Goal: Information Seeking & Learning: Understand process/instructions

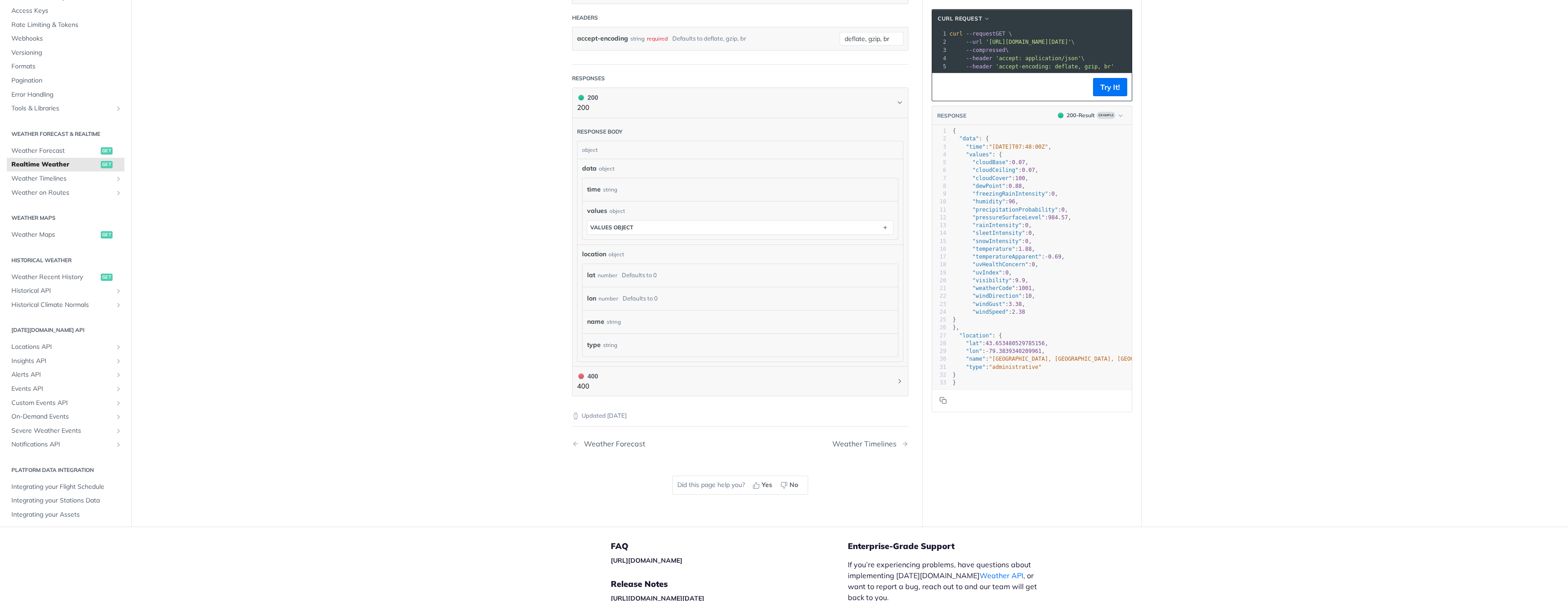
scroll to position [340, 0]
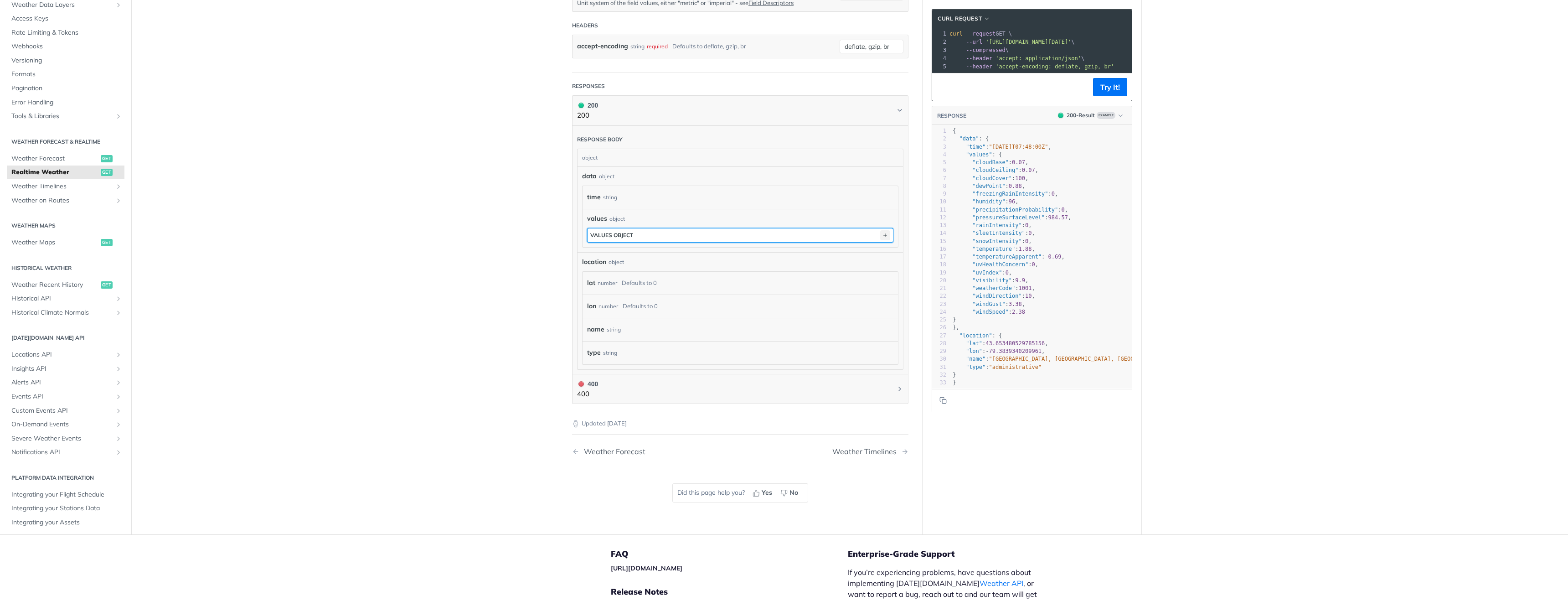
click at [886, 233] on icon "button" at bounding box center [885, 235] width 10 height 10
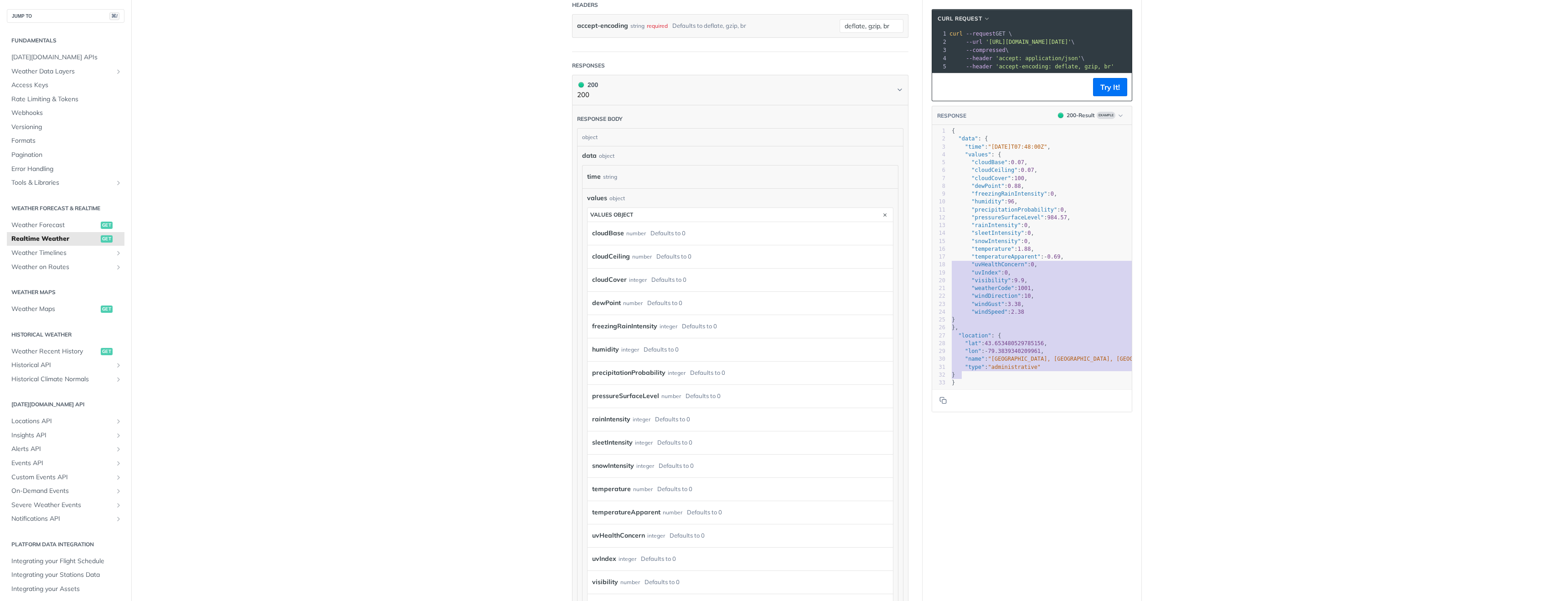
scroll to position [0, 0]
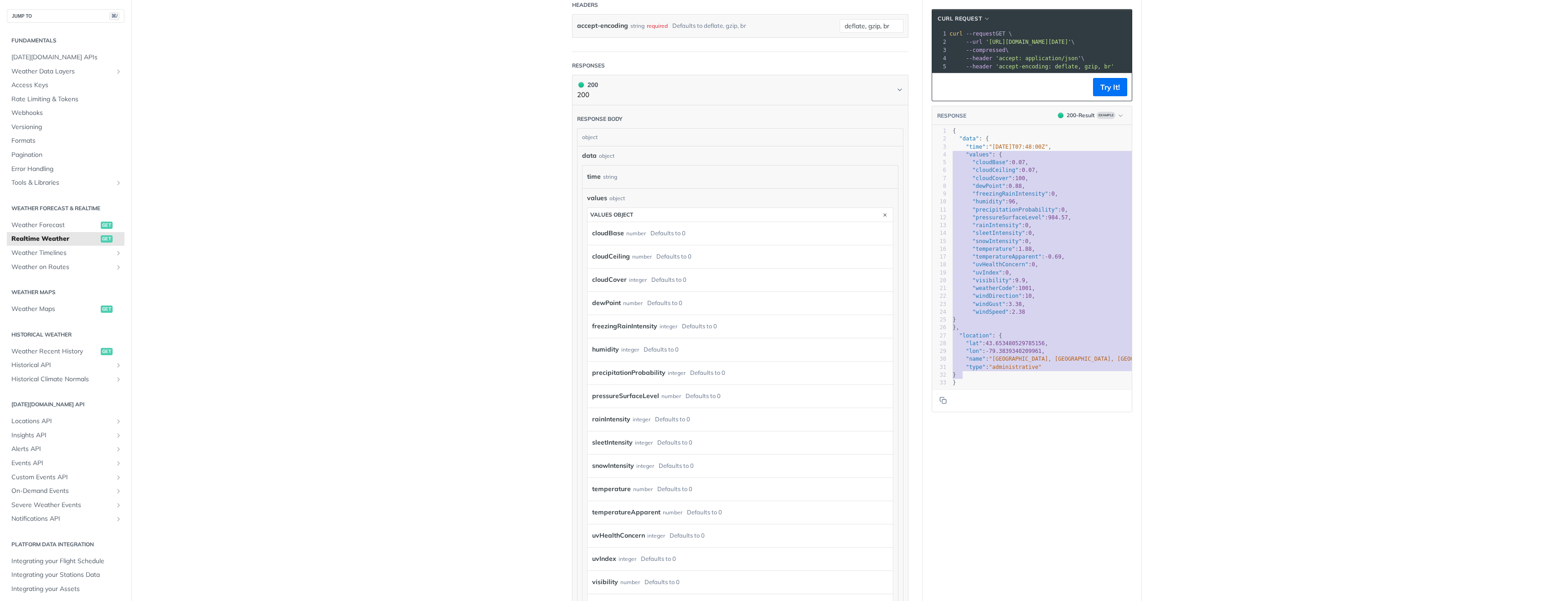
type textarea ""time": "[DATE]T07:48:00Z", "values": { "cloudBase": 0.07, "cloudCeiling": 0.07…"
drag, startPoint x: 966, startPoint y: 376, endPoint x: 892, endPoint y: 145, distance: 242.6
click at [892, 145] on div "Realtime Weather get [URL][DOMAIN_NAME][DATE] /weather/realtime Recent Requests…" at bounding box center [850, 334] width 584 height 1291
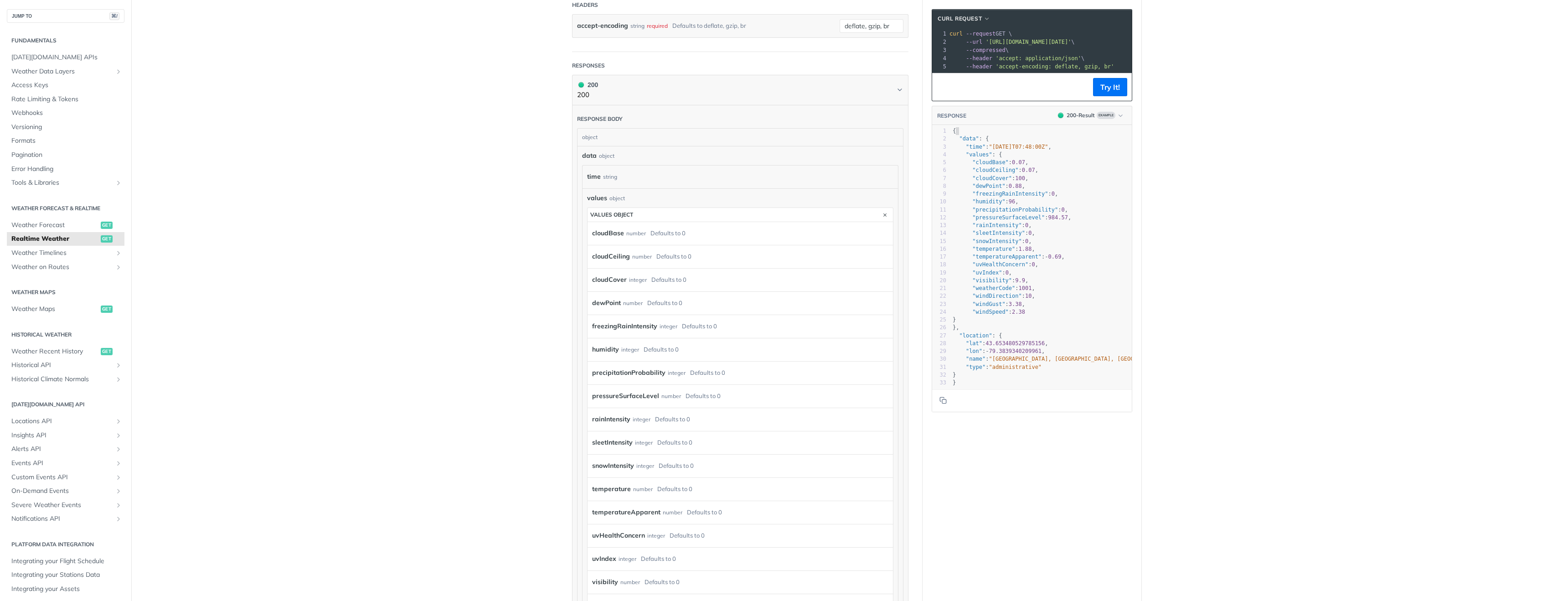
click at [1016, 133] on pre "{" at bounding box center [1068, 131] width 234 height 8
click at [997, 133] on pre "{" at bounding box center [1068, 131] width 234 height 8
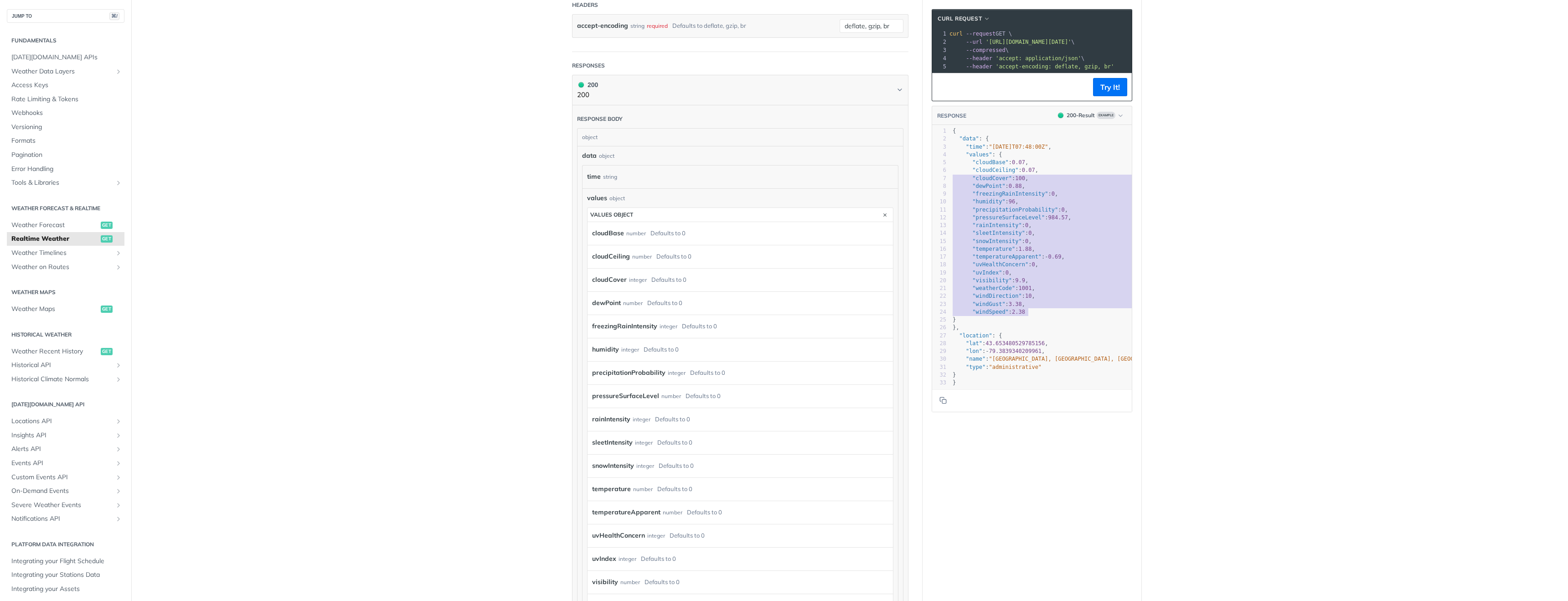
type textarea ""data": { "time": "[DATE]T07:48:00Z", "values": { "cloudBase": 0.07, "cloudCeil…"
drag, startPoint x: 1037, startPoint y: 310, endPoint x: 930, endPoint y: 142, distance: 199.2
click at [930, 142] on section "cURL Request xxxxxxxxxx 1 curl --request GET \ 2 --url '[URL][DOMAIN_NAME][DATE…" at bounding box center [1032, 211] width 219 height 421
click at [989, 275] on span ""uvIndex"" at bounding box center [987, 273] width 30 height 6
type textarea ""time": "[DATE]T07:48:00Z", "values": { "cloudBase": 0.07, "cloudCeiling": 0.07…"
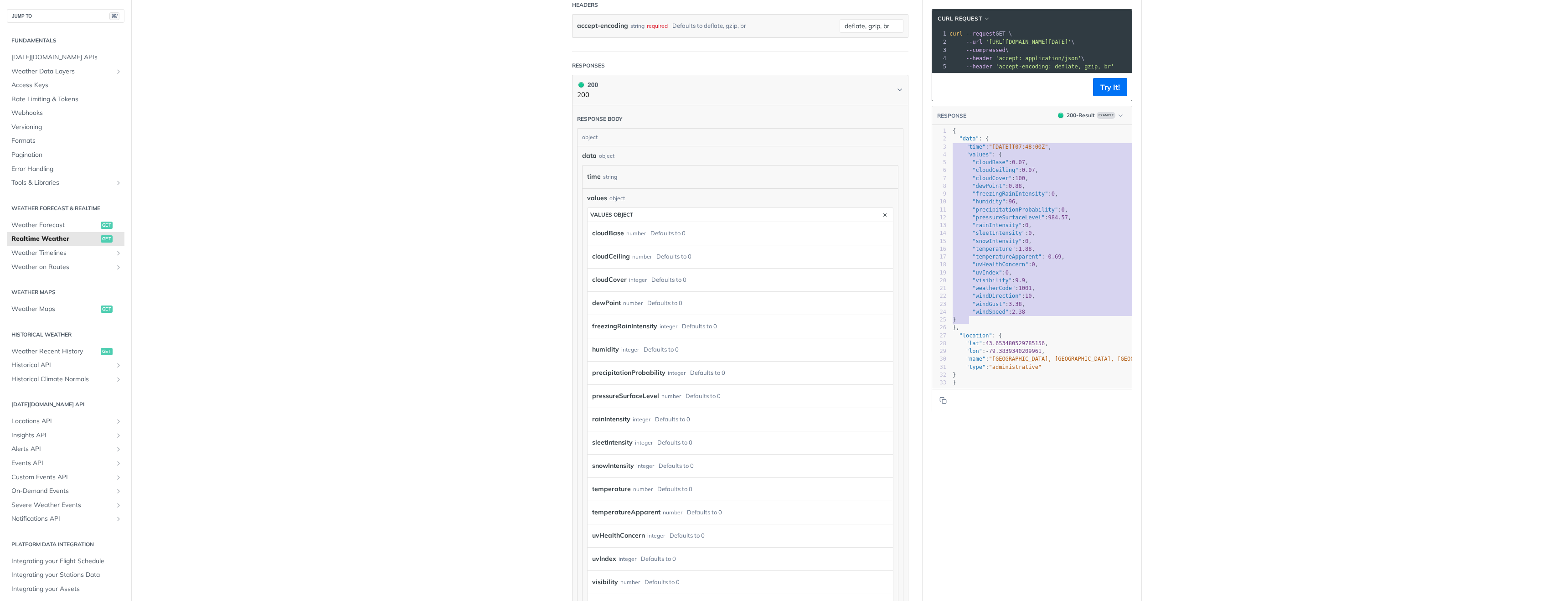
drag, startPoint x: 972, startPoint y: 320, endPoint x: 932, endPoint y: 148, distance: 176.6
click at [932, 148] on div ""time": "[DATE]T07:48:00Z", "values": { "cloudBase": 0.07, "cloudCeiling": 0.07…" at bounding box center [1032, 257] width 200 height 263
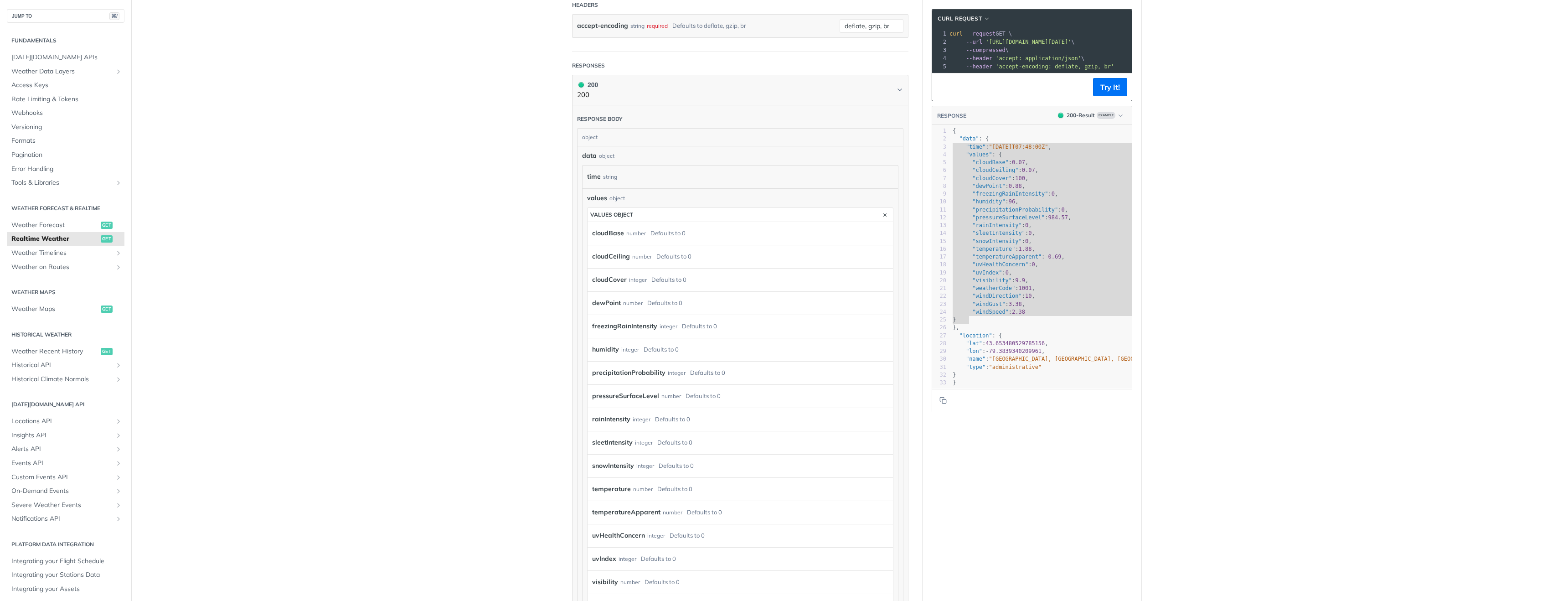
click at [995, 413] on section "cURL Request xxxxxxxxxx 1 curl --request GET \ 2 --url '[URL][DOMAIN_NAME][DATE…" at bounding box center [1032, 211] width 219 height 421
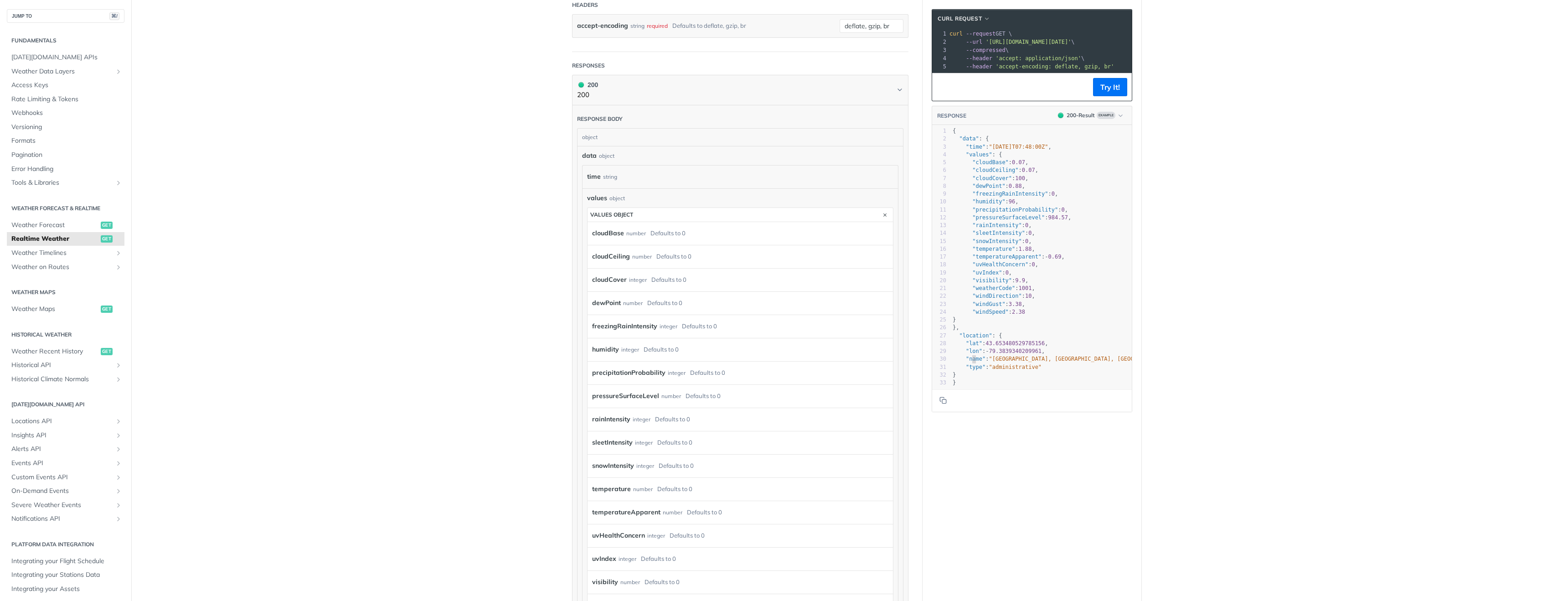
click at [971, 361] on span ""name"" at bounding box center [976, 359] width 19 height 6
click at [60, 225] on span "Weather Forecast" at bounding box center [55, 225] width 87 height 9
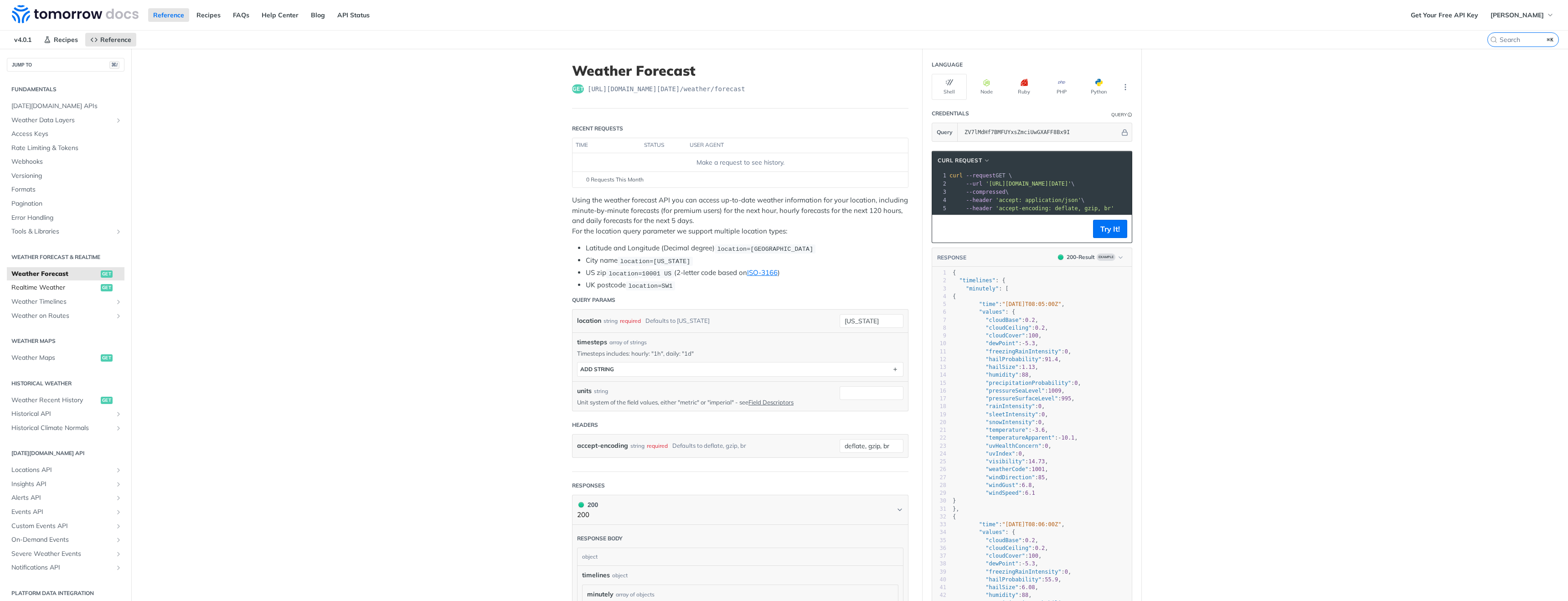
click at [60, 285] on span "Realtime Weather" at bounding box center [55, 287] width 87 height 9
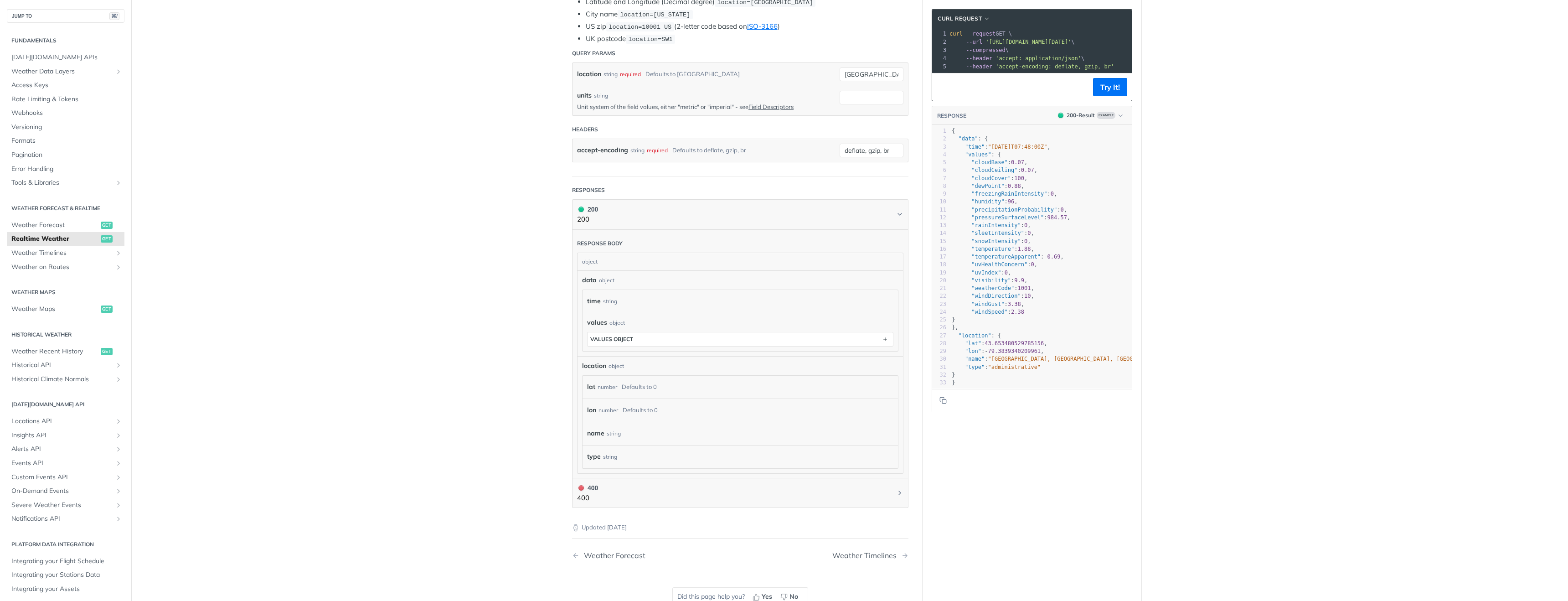
scroll to position [293, 0]
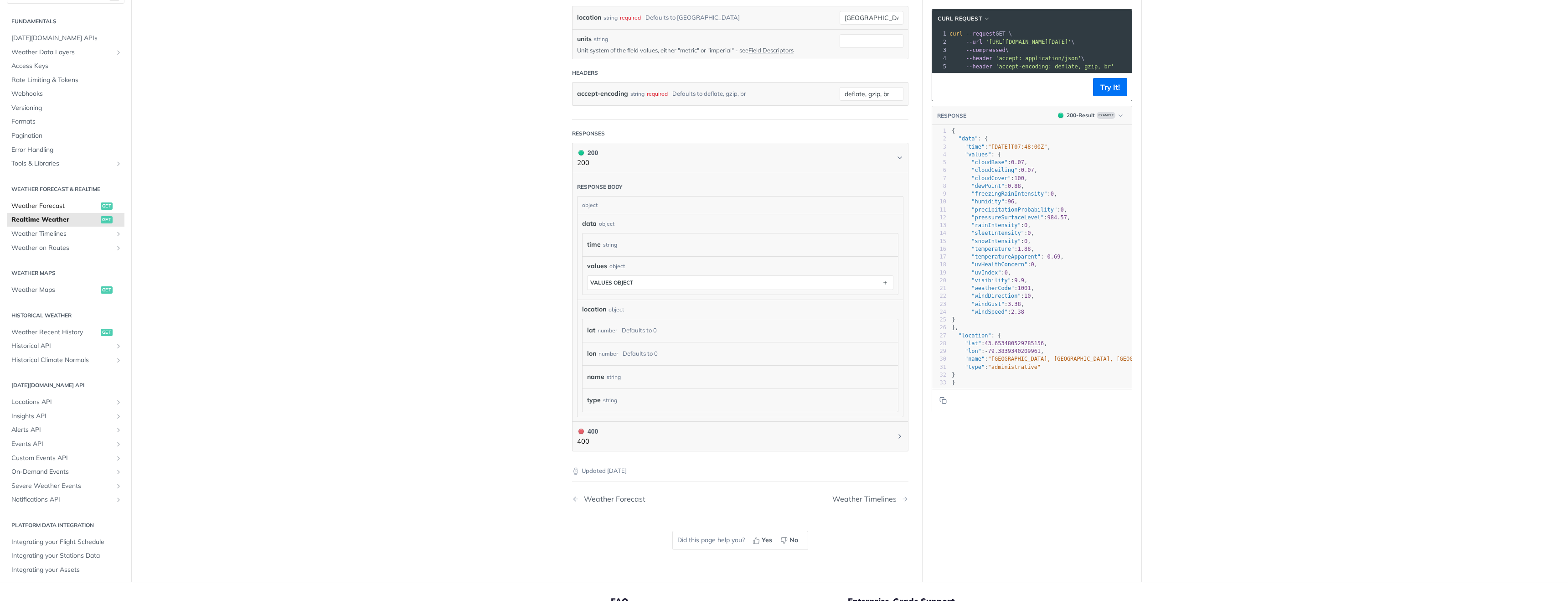
click at [77, 205] on span "Weather Forecast" at bounding box center [55, 206] width 87 height 9
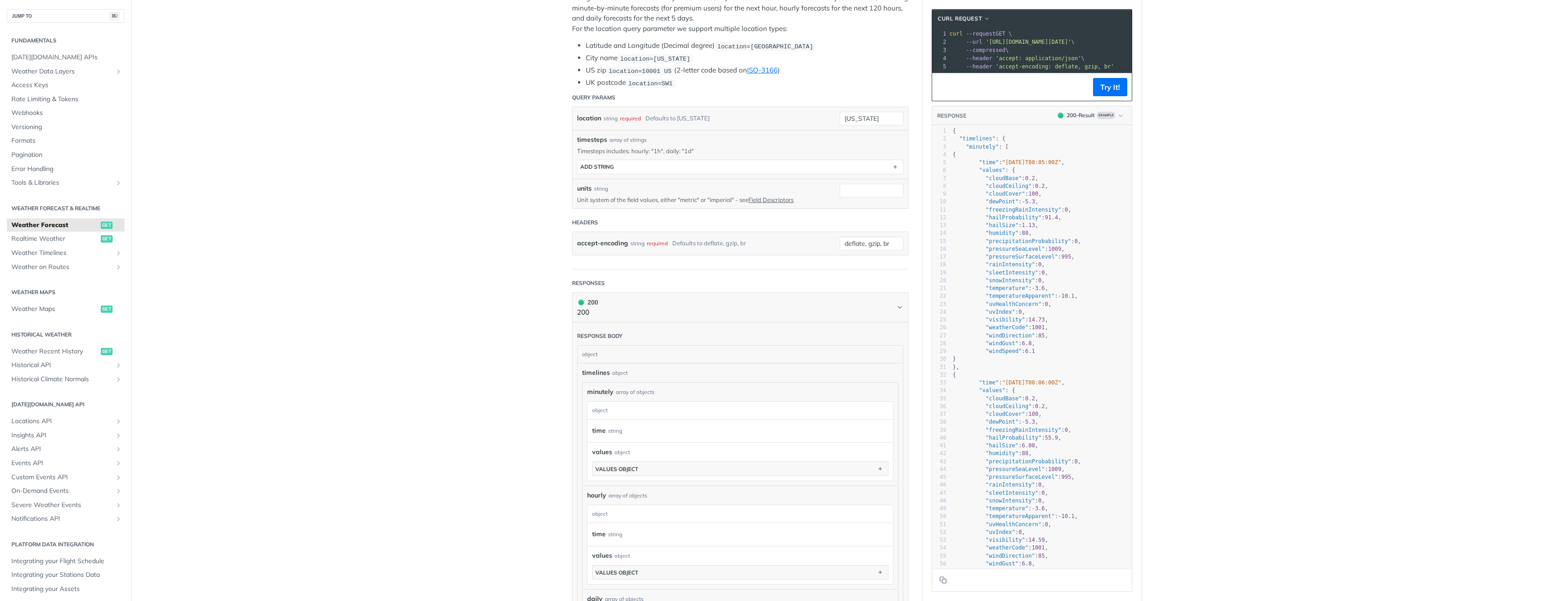
scroll to position [202, 0]
click at [69, 237] on span "Realtime Weather" at bounding box center [55, 239] width 87 height 9
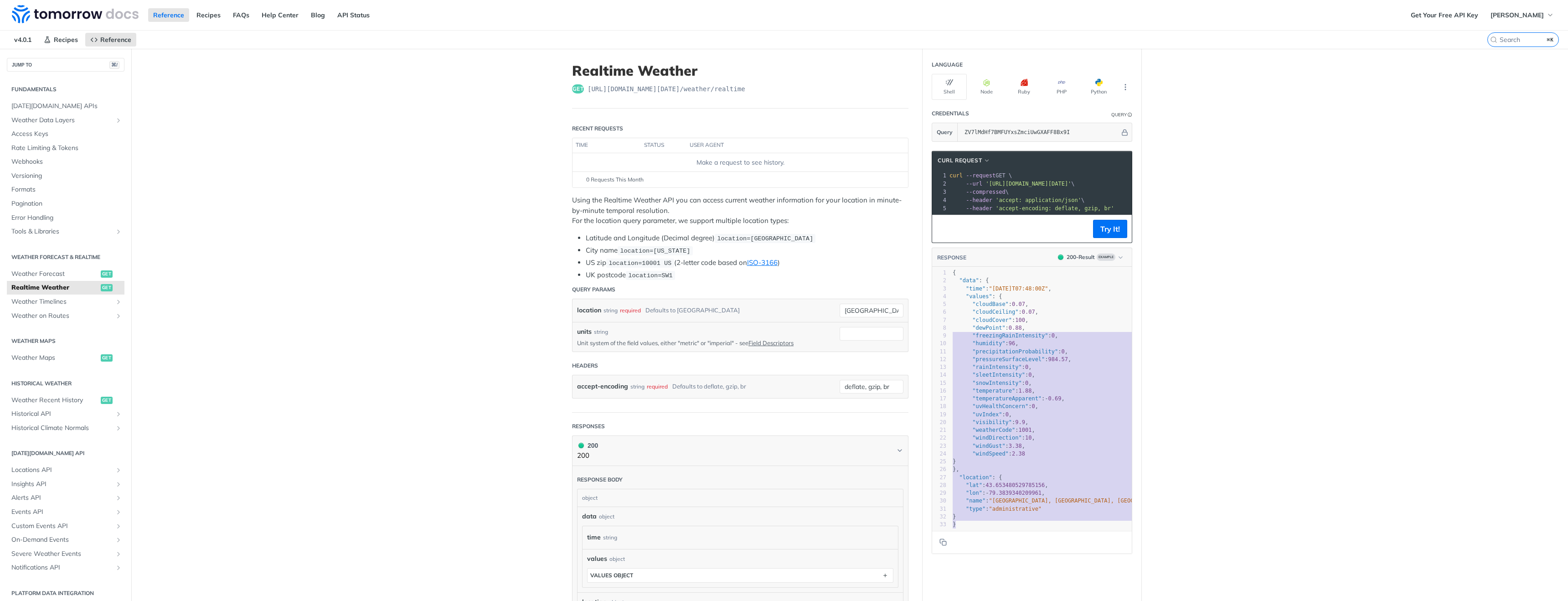
type textarea "{ "data": { "time": "[DATE]T07:48:00Z", "values": { "cloudBase": 0.07, "cloudCe…"
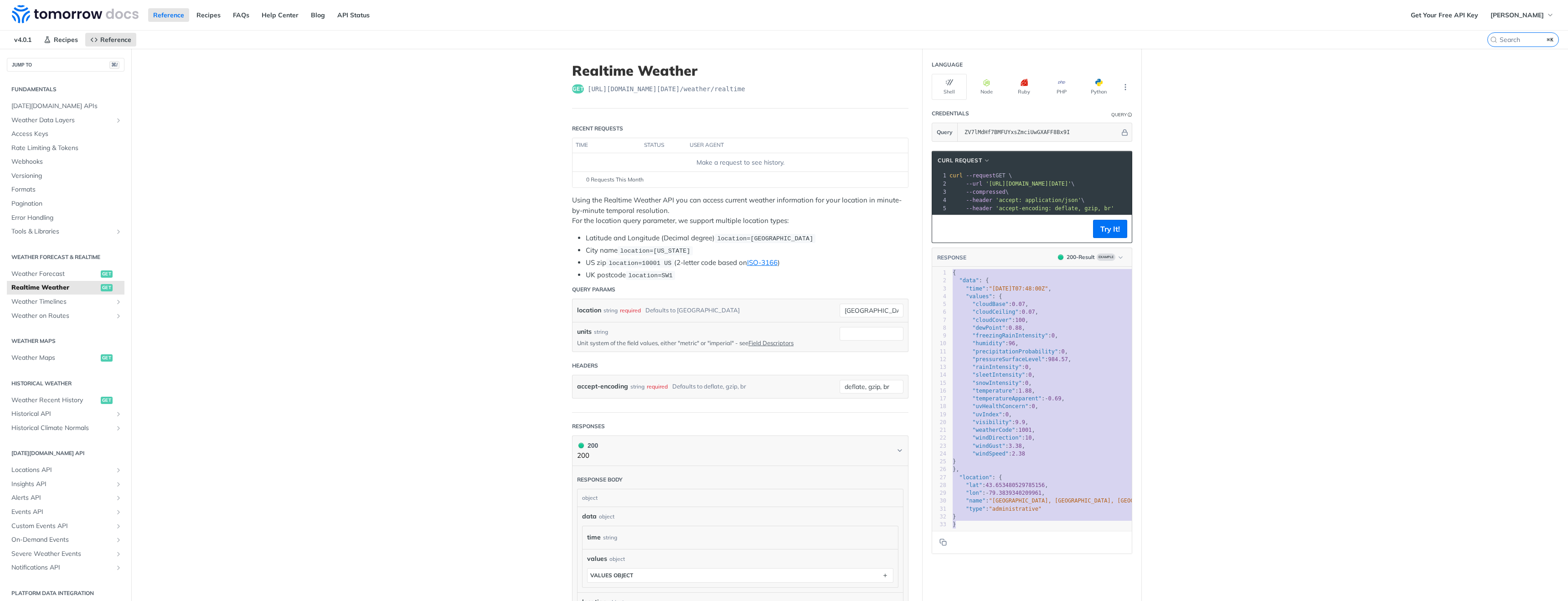
drag, startPoint x: 962, startPoint y: 527, endPoint x: 931, endPoint y: 273, distance: 255.9
click at [932, 273] on div "RESPONSE 200 - Result Example { "data": { "time": "[DATE]T07:48:00Z", "values":…" at bounding box center [1032, 401] width 200 height 306
